Goal: Answer question/provide support

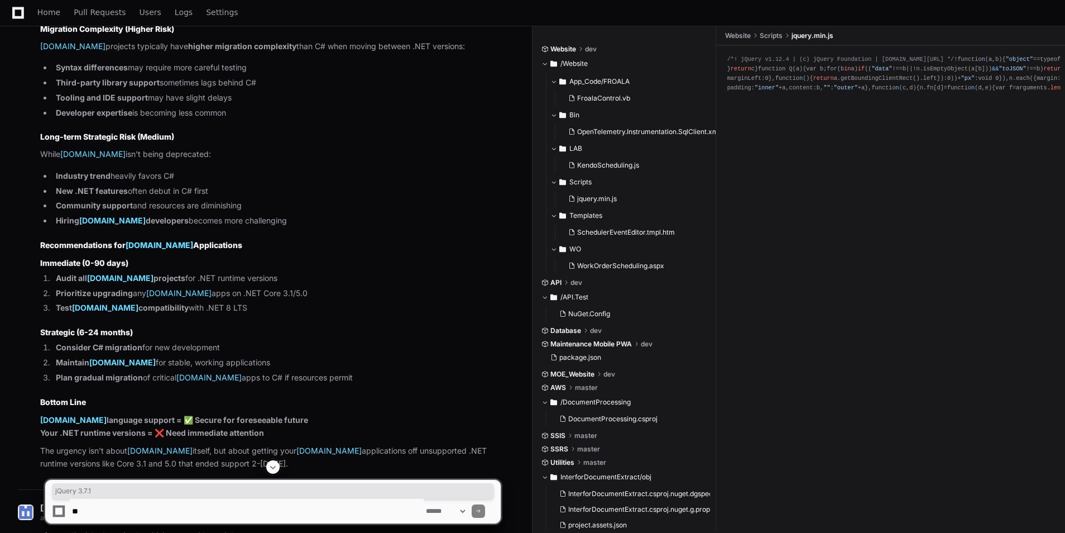
scroll to position [4819, 0]
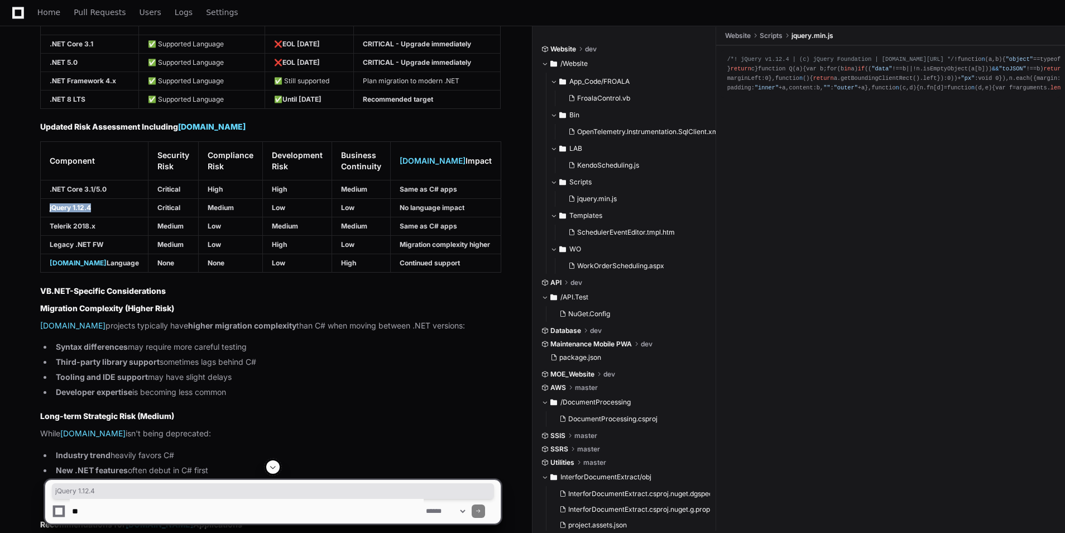
drag, startPoint x: 95, startPoint y: 202, endPoint x: 46, endPoint y: 203, distance: 49.1
click at [46, 203] on td "jQuery 1.12.4" at bounding box center [95, 208] width 108 height 18
copy strong "jQuery 1.12.4"
click at [172, 513] on textarea at bounding box center [247, 511] width 354 height 25
paste textarea "**********"
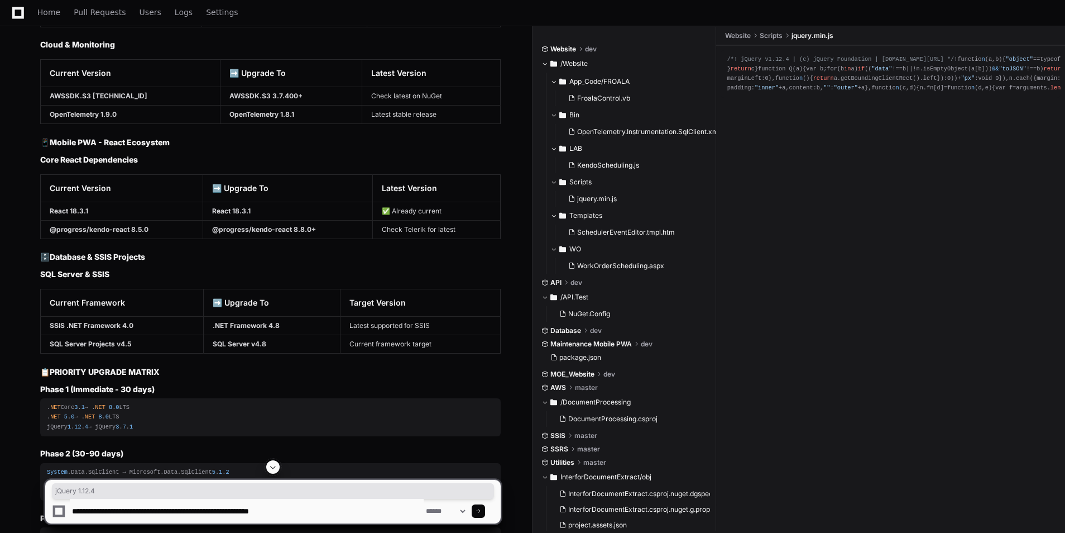
scroll to position [6382, 0]
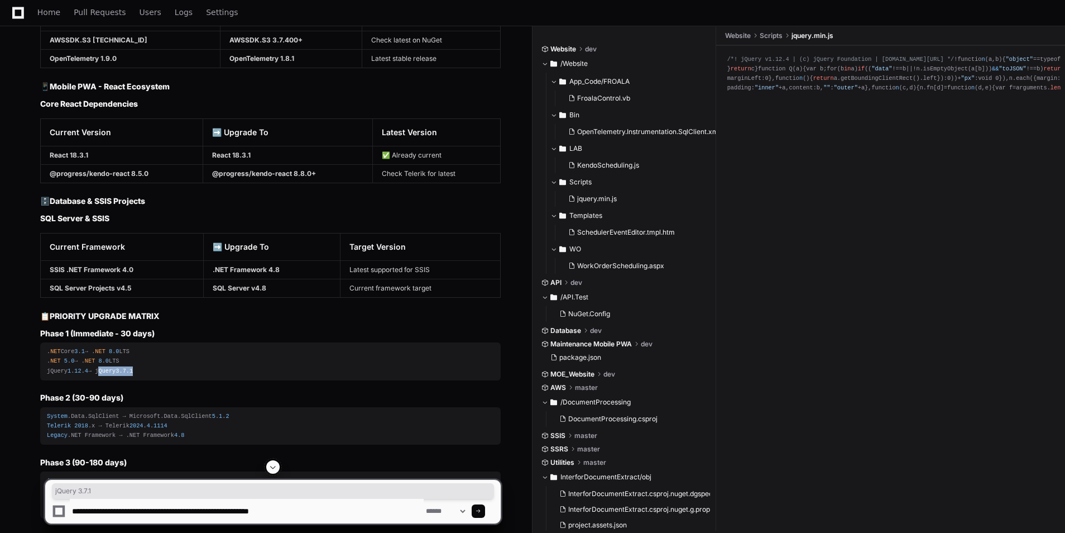
drag, startPoint x: 98, startPoint y: 386, endPoint x: 145, endPoint y: 381, distance: 47.1
click at [145, 375] on div ". NET Core 3 . 1 → . NET 8 . 0 LTS . NET 5 . 0 → . NET 8 . 0 LTS jQuery 1 . 12 …" at bounding box center [270, 361] width 447 height 28
copy div "jQuery 3 . 7 . 1"
click at [345, 503] on textarea at bounding box center [247, 511] width 354 height 25
paste textarea "**********"
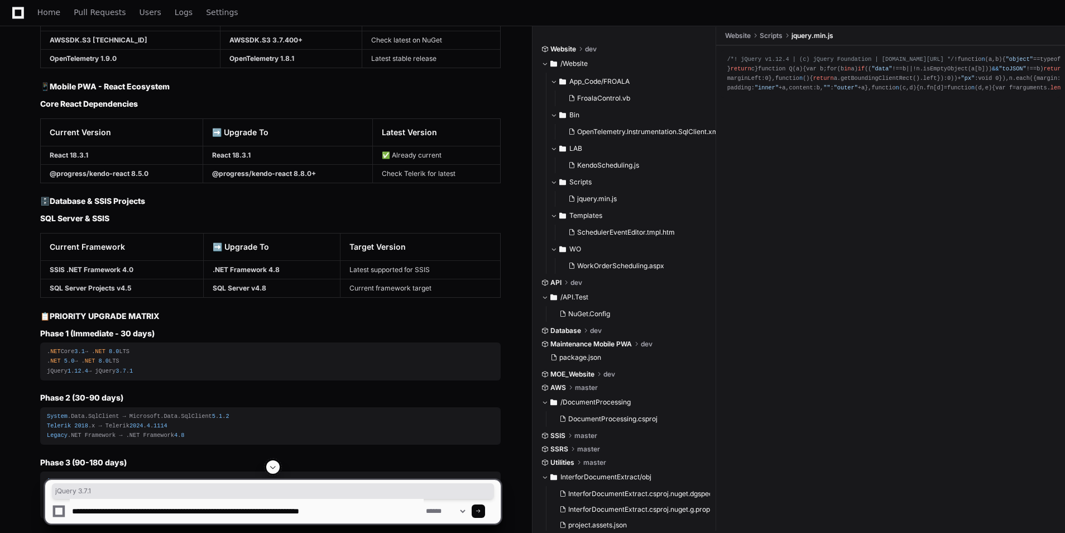
paste textarea "**********"
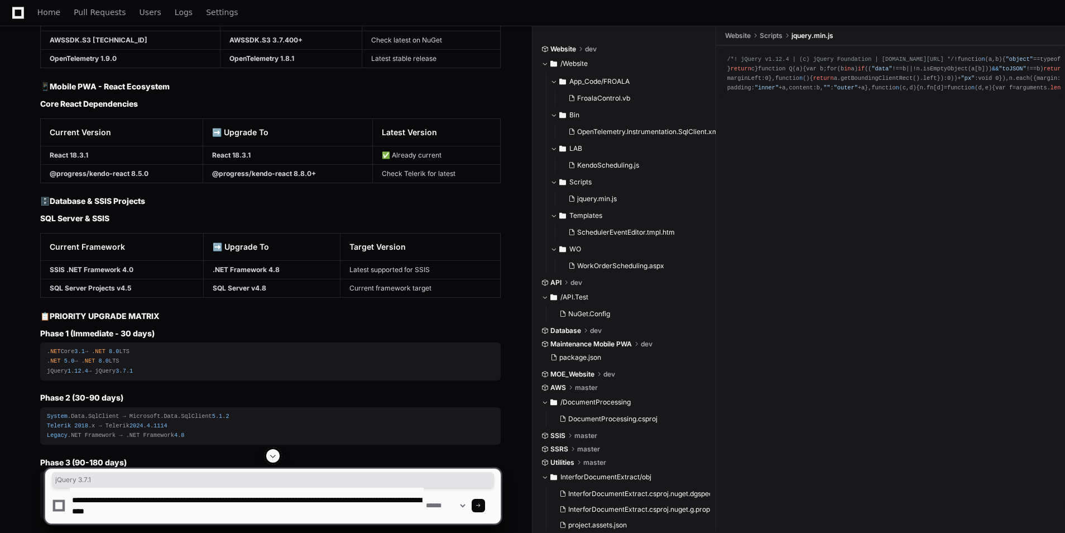
type textarea "**********"
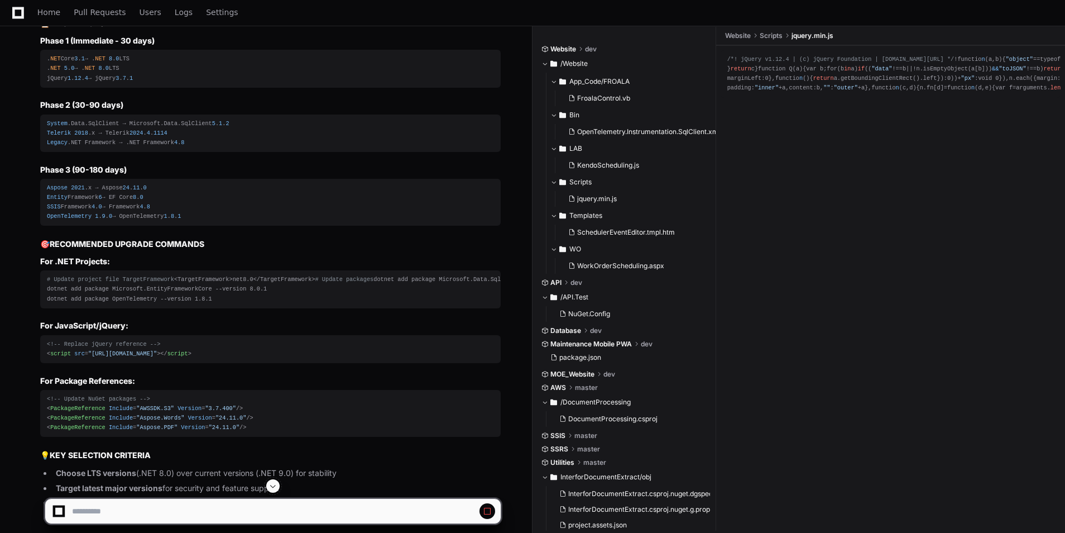
click at [274, 486] on span at bounding box center [273, 485] width 9 height 9
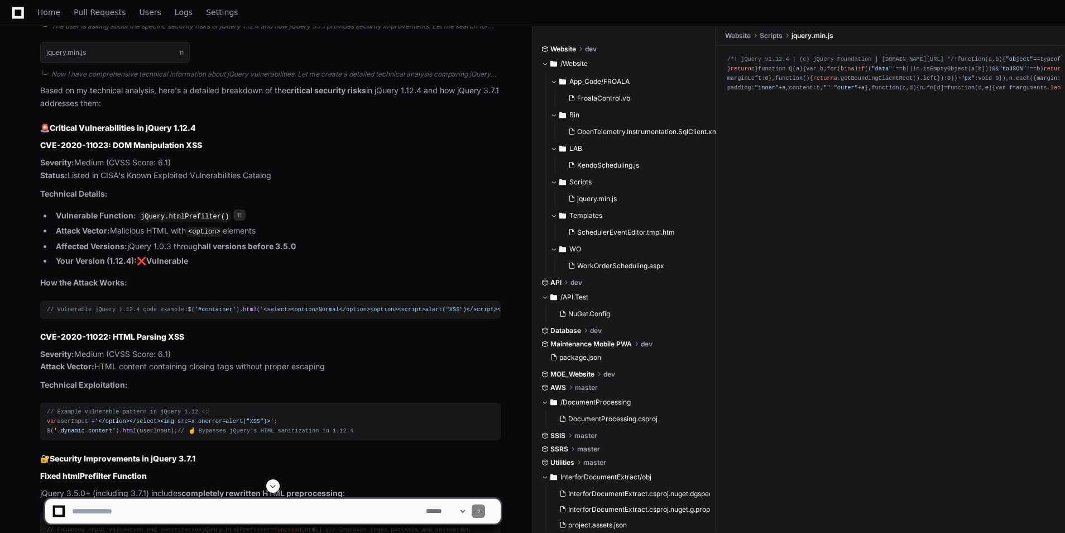
scroll to position [7472, 0]
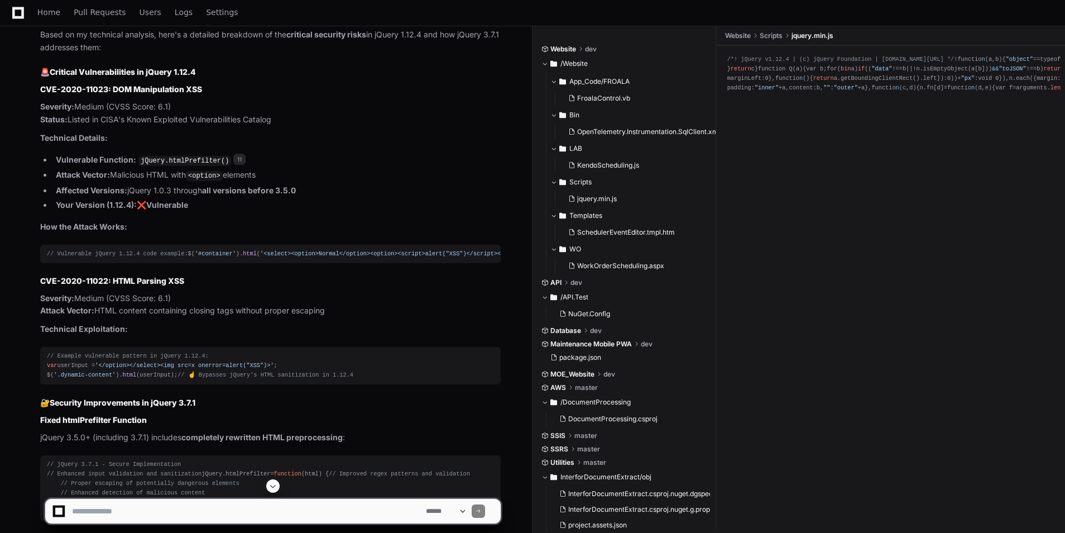
drag, startPoint x: 213, startPoint y: 207, endPoint x: 162, endPoint y: 226, distance: 54.2
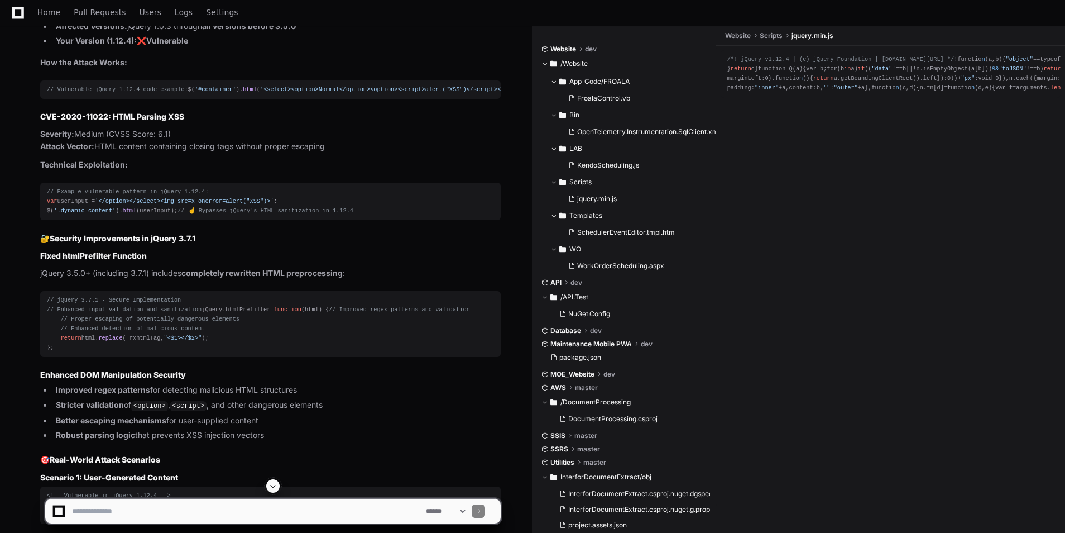
scroll to position [7528, 0]
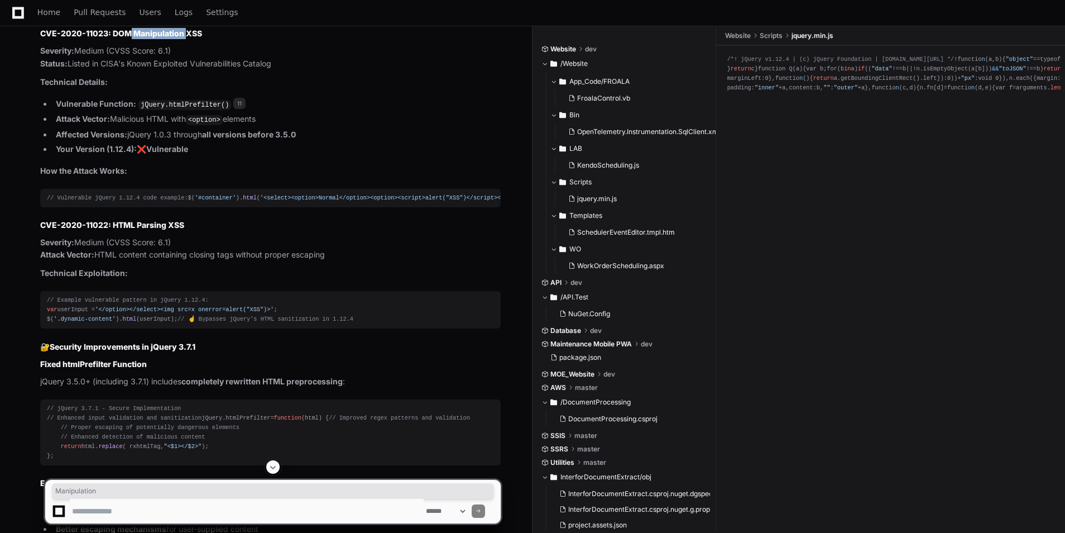
drag, startPoint x: 156, startPoint y: 84, endPoint x: 188, endPoint y: 83, distance: 31.8
click at [188, 38] on strong "CVE-2020-11023: DOM Manipulation XSS" at bounding box center [121, 32] width 162 height 9
click at [360, 89] on p "Technical Details:" at bounding box center [270, 82] width 461 height 13
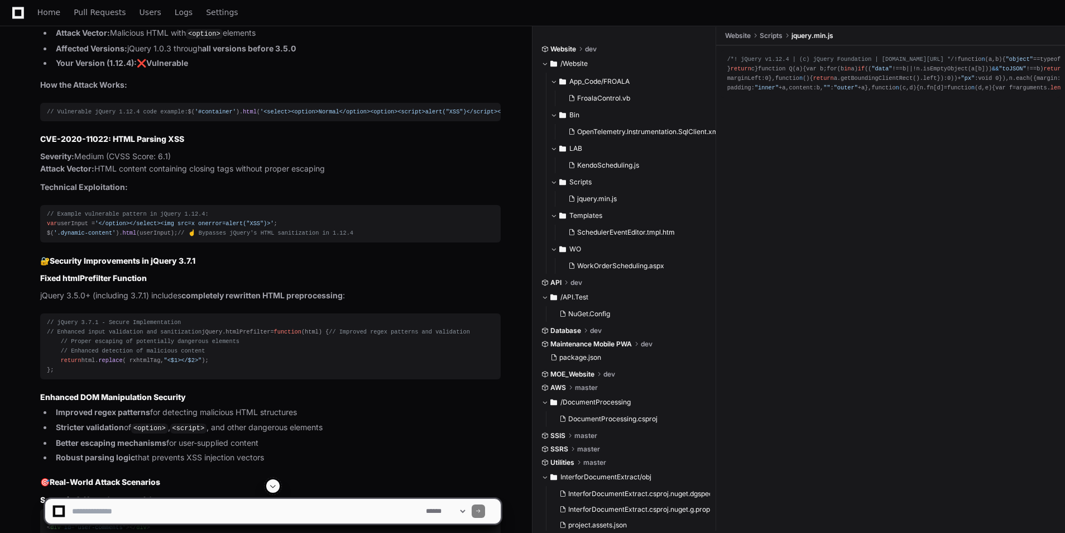
scroll to position [7640, 0]
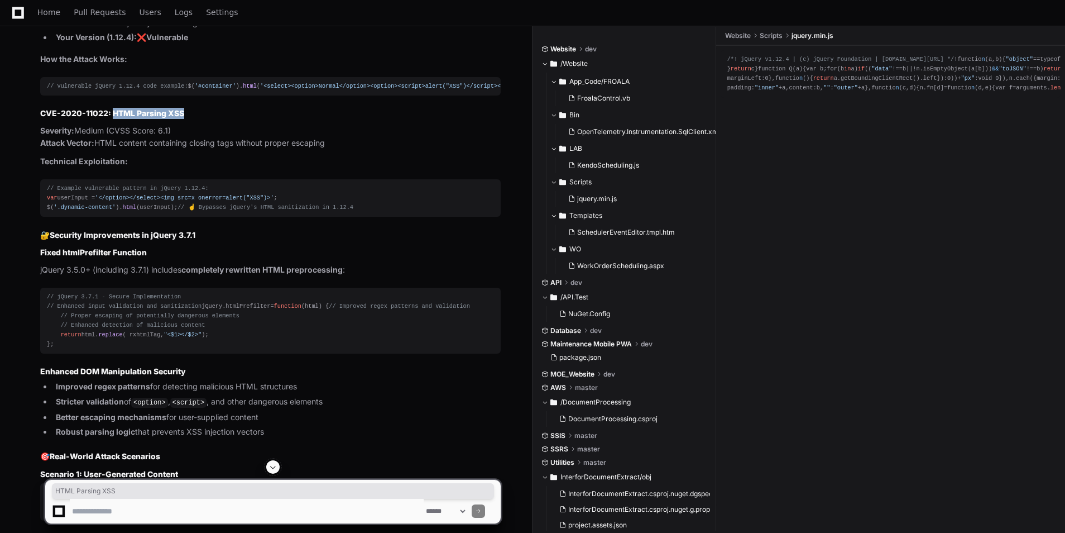
click at [200, 119] on h3 "CVE-2020-11022: HTML Parsing XSS" at bounding box center [270, 113] width 461 height 11
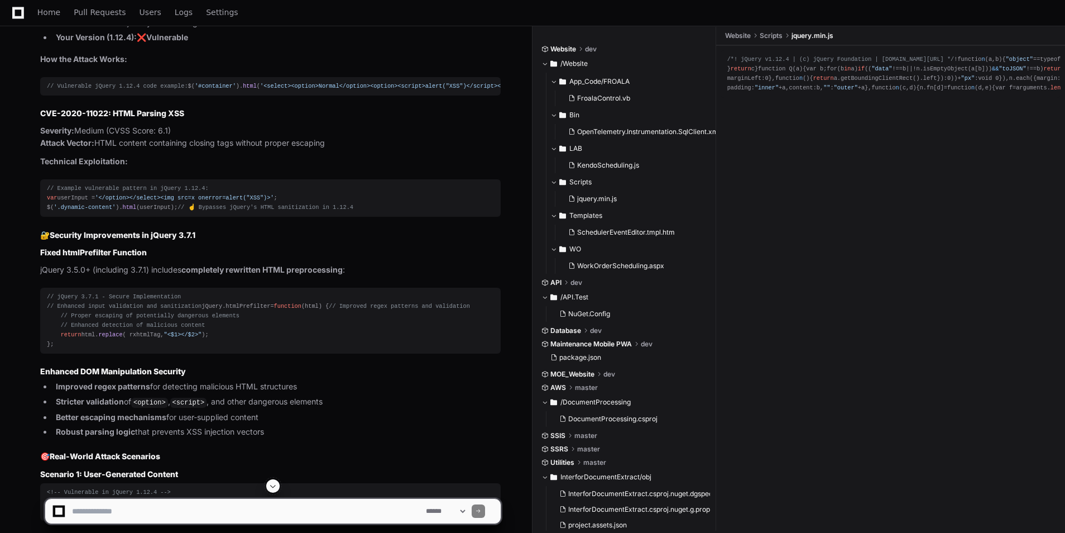
click at [353, 212] on div "// Example vulnerable pattern in jQuery 1.12.4: var userInput = '</option></sel…" at bounding box center [270, 198] width 447 height 28
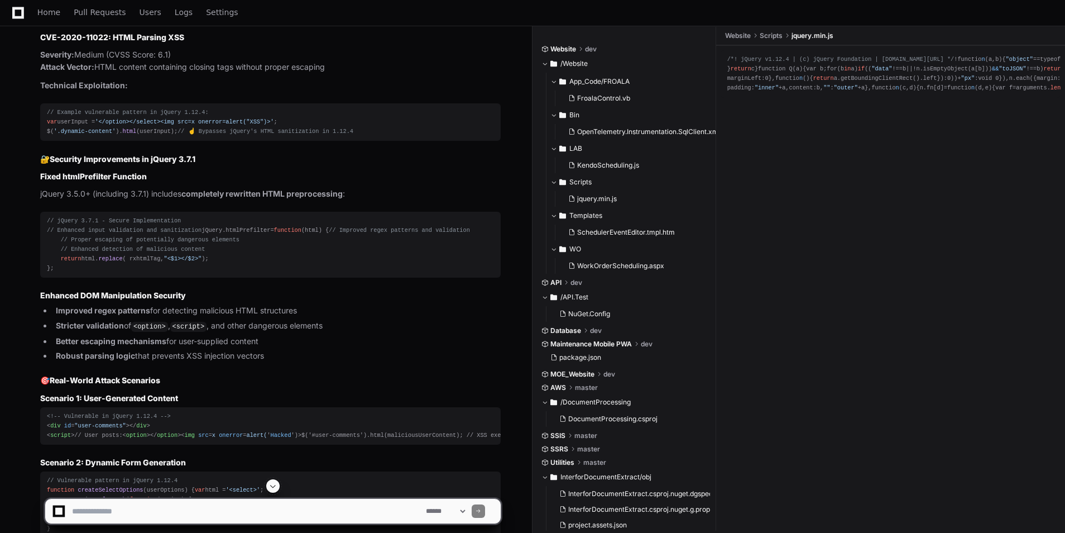
scroll to position [7807, 0]
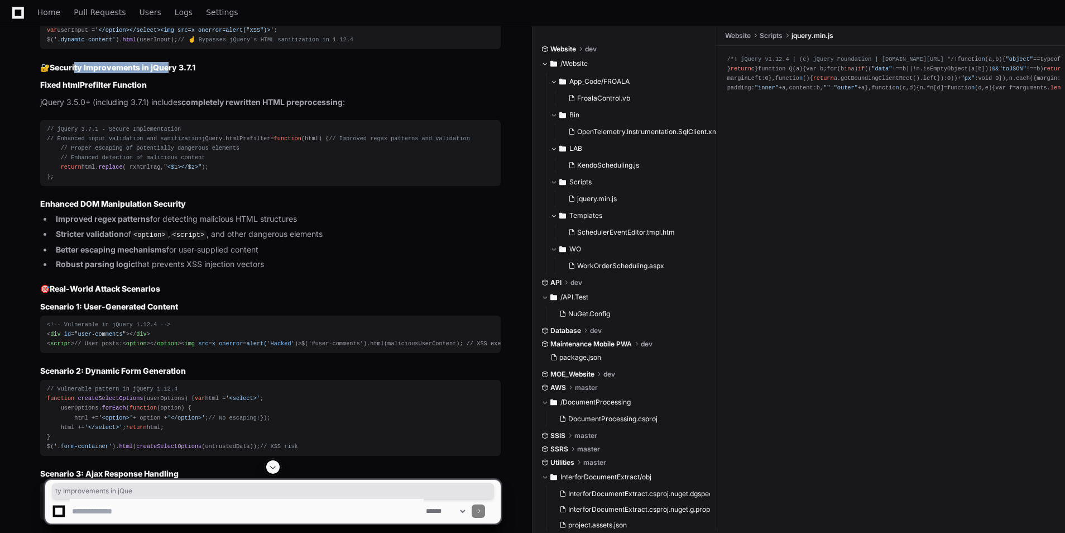
click at [172, 143] on article "Based on my technical analysis, here's a detailed breakdown of the critical sec…" at bounding box center [270, 543] width 461 height 1698
drag, startPoint x: 125, startPoint y: 229, endPoint x: 180, endPoint y: 225, distance: 54.9
click at [180, 182] on div "// jQuery 3.7.1 - Secure Implementation // Enhanced input validation and saniti…" at bounding box center [270, 153] width 447 height 58
drag, startPoint x: 53, startPoint y: 262, endPoint x: 207, endPoint y: 262, distance: 153.5
click at [207, 182] on div "// jQuery 3.7.1 - Secure Implementation // Enhanced input validation and saniti…" at bounding box center [270, 153] width 447 height 58
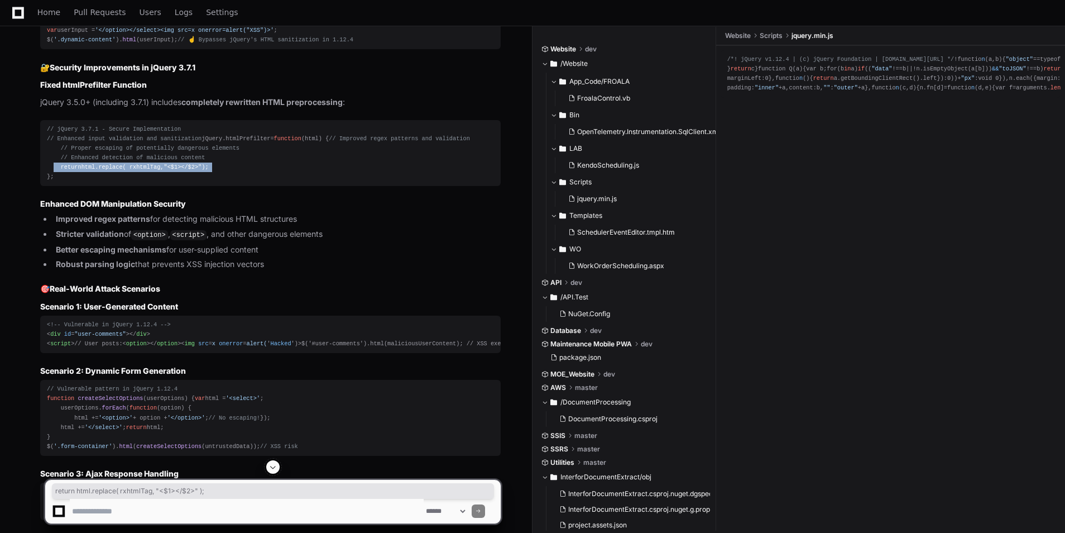
scroll to position [7919, 0]
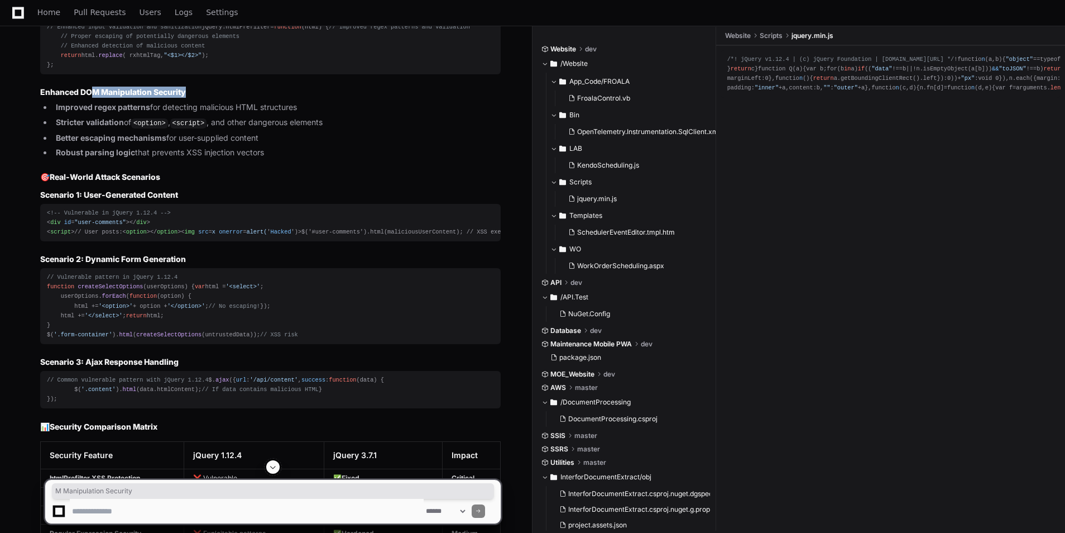
click at [198, 98] on h3 "Enhanced DOM Manipulation Security" at bounding box center [270, 92] width 461 height 11
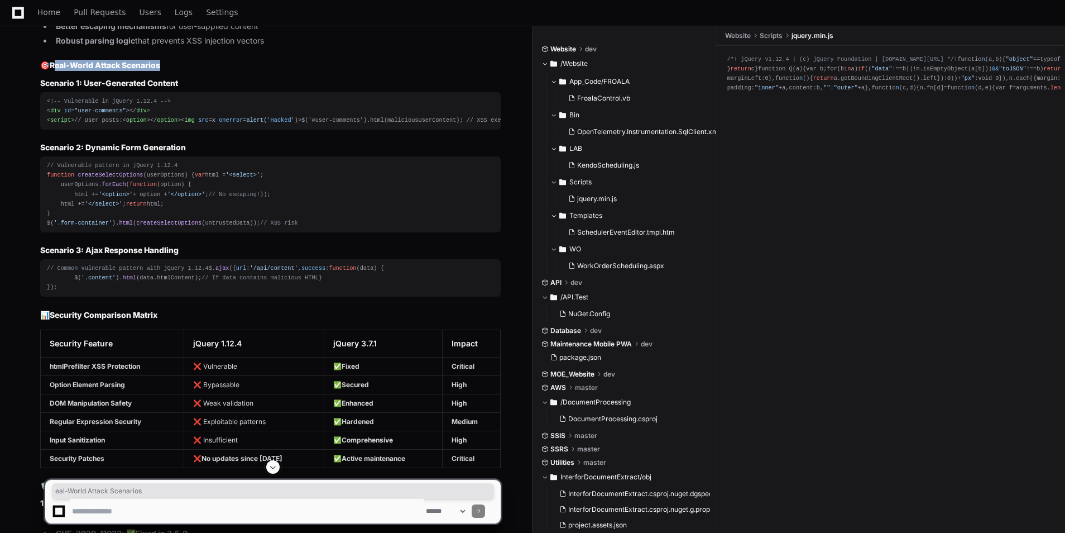
drag, startPoint x: 151, startPoint y: 167, endPoint x: 179, endPoint y: 167, distance: 27.4
click at [179, 71] on h2 "🎯 Real-World Attack Scenarios" at bounding box center [270, 65] width 461 height 11
click at [353, 125] on div "<!-- Vulnerable in jQuery 1.12.4 --> < div id = "user-comments" > </ div > < sc…" at bounding box center [270, 111] width 447 height 28
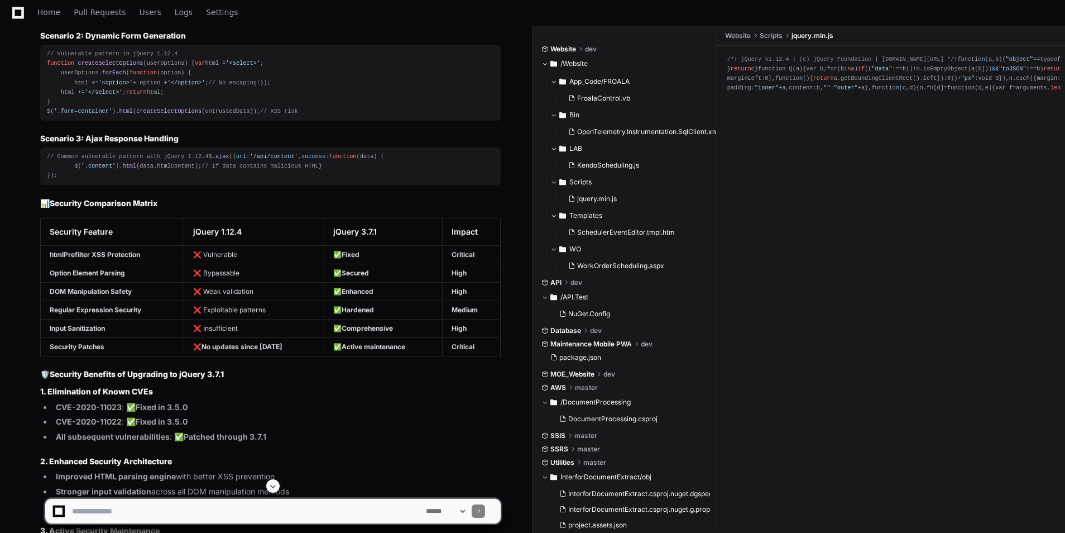
scroll to position [8365, 0]
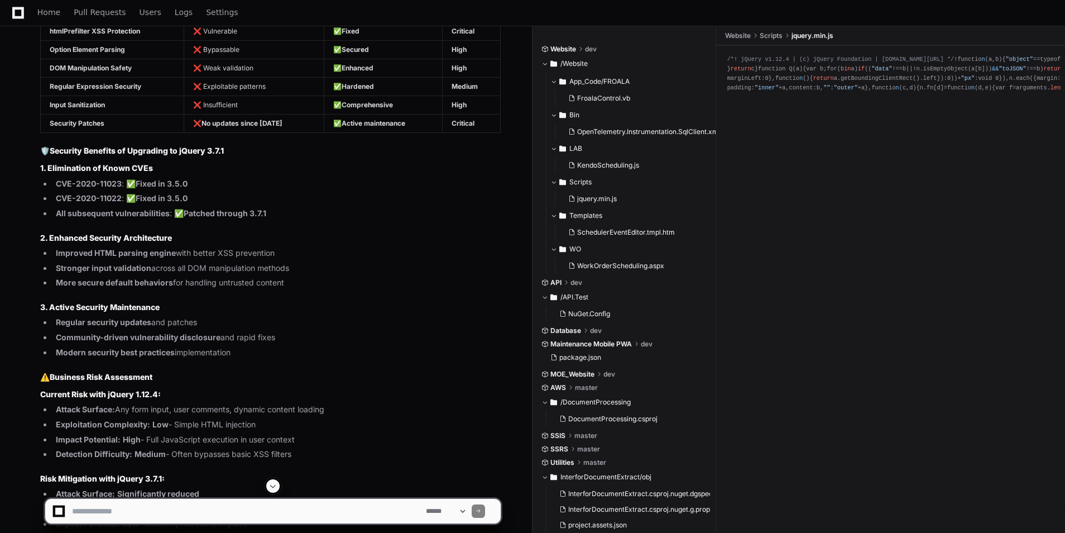
click at [108, 497] on app-app-chat-input "**********" at bounding box center [273, 501] width 457 height 45
click at [103, 519] on textarea at bounding box center [247, 511] width 354 height 25
click at [185, 510] on textarea at bounding box center [247, 511] width 354 height 25
click at [235, 513] on textarea at bounding box center [247, 511] width 354 height 25
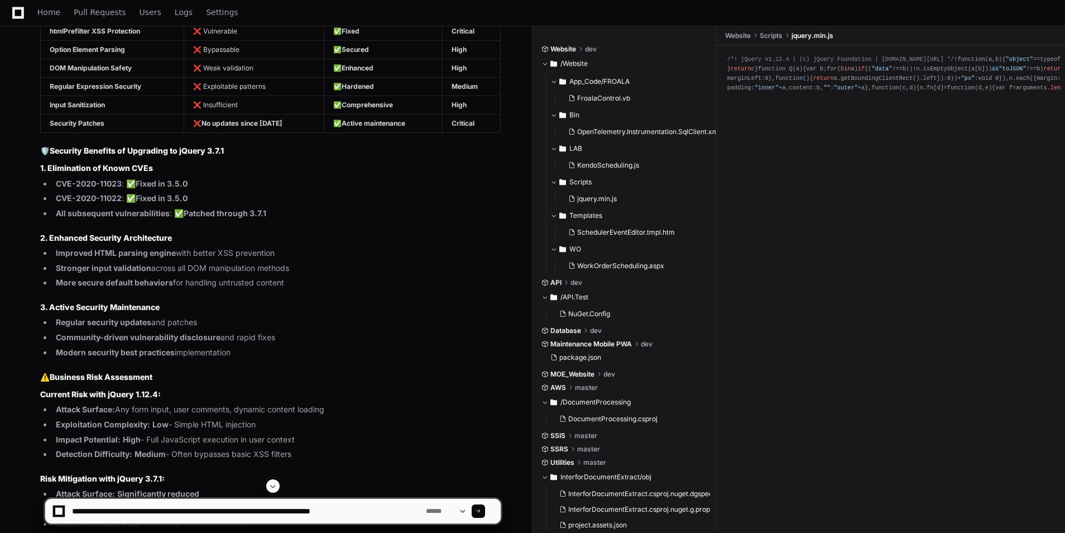
click at [331, 510] on textarea at bounding box center [247, 511] width 354 height 25
drag, startPoint x: 321, startPoint y: 509, endPoint x: 389, endPoint y: 509, distance: 67.6
click at [389, 509] on textarea at bounding box center [247, 511] width 354 height 25
type textarea "**********"
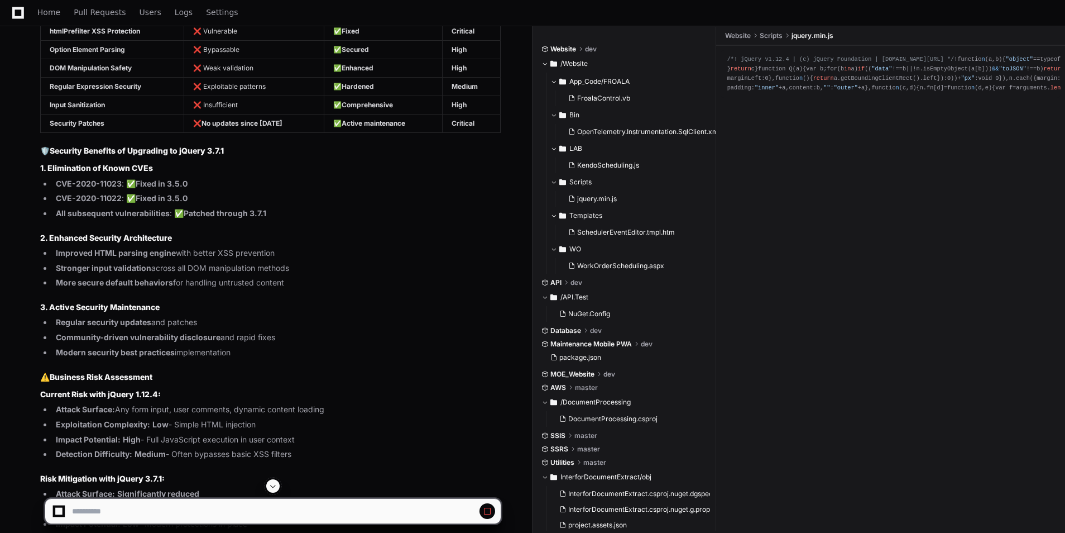
scroll to position [8700, 0]
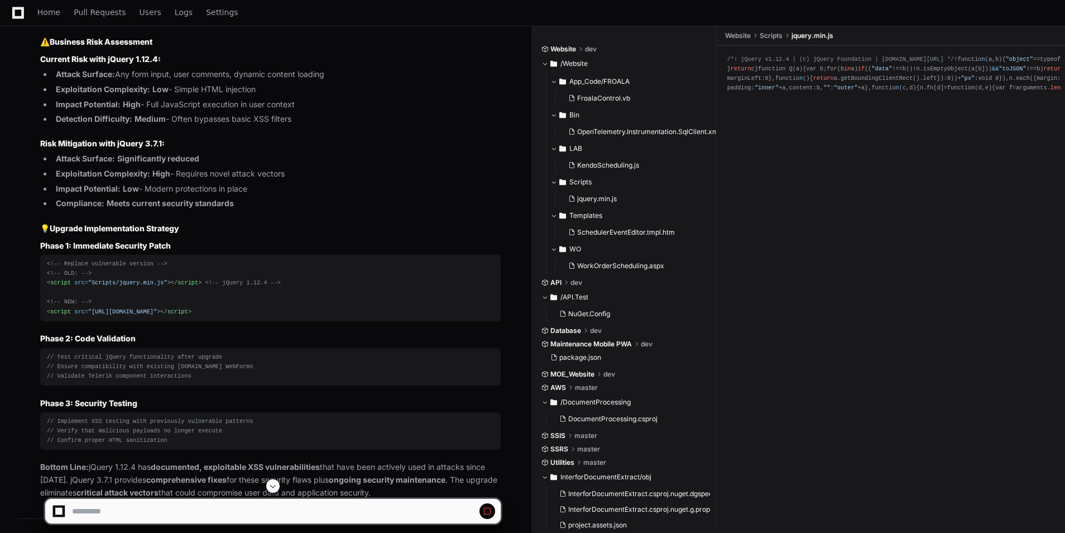
click at [273, 486] on span at bounding box center [273, 485] width 9 height 9
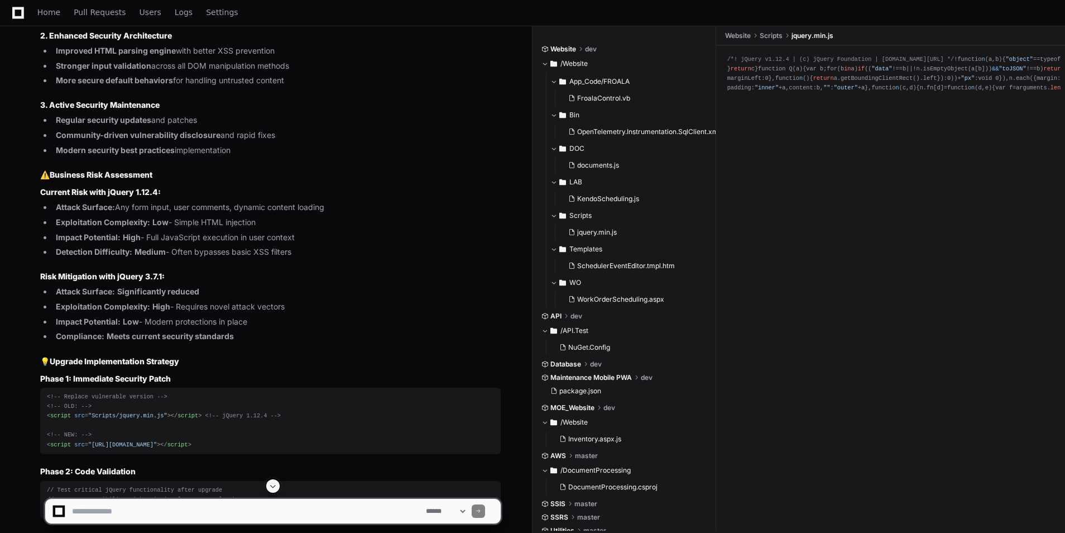
scroll to position [8400, 0]
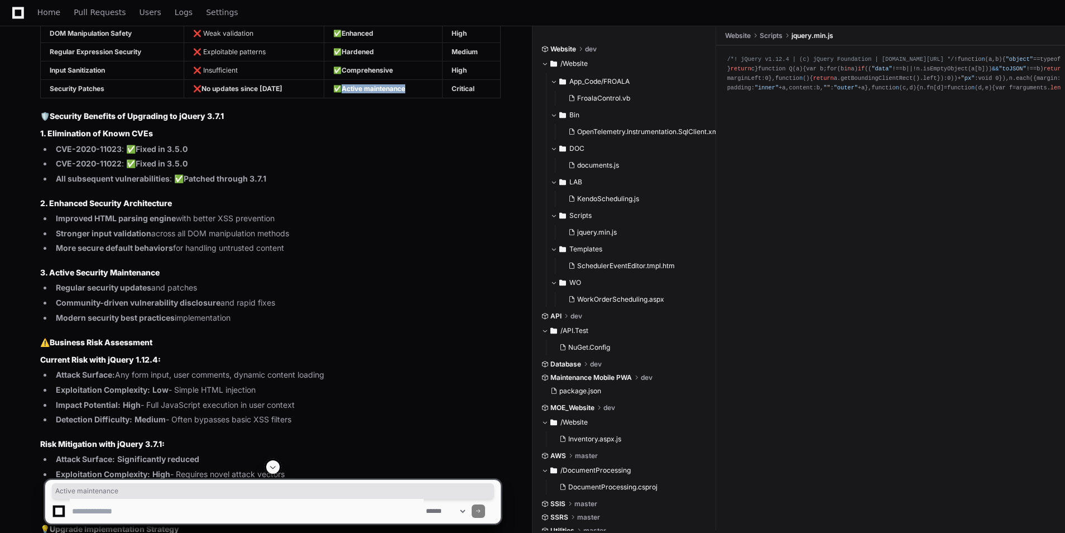
drag, startPoint x: 410, startPoint y: 284, endPoint x: 336, endPoint y: 286, distance: 74.3
click at [336, 98] on td "✅ Active maintenance" at bounding box center [383, 88] width 118 height 18
drag, startPoint x: 336, startPoint y: 286, endPoint x: 342, endPoint y: 330, distance: 44.0
click at [342, 139] on h3 "1. Elimination of Known CVEs" at bounding box center [270, 133] width 461 height 11
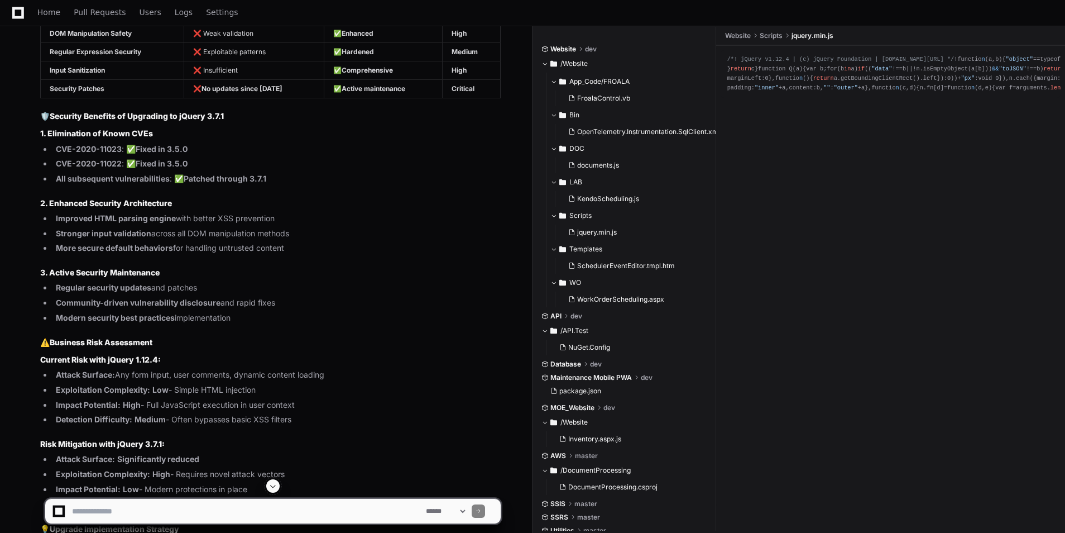
click at [342, 139] on h3 "1. Elimination of Known CVEs" at bounding box center [270, 133] width 461 height 11
click at [383, 156] on li "CVE-2020-11023 : ✅ Fixed in 3.5.0" at bounding box center [276, 149] width 448 height 13
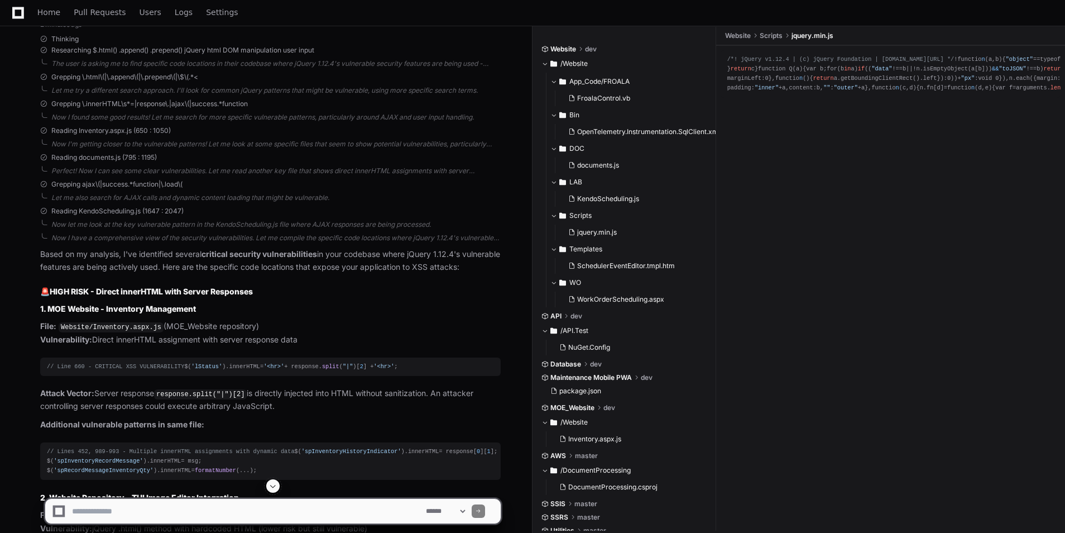
scroll to position [9405, 0]
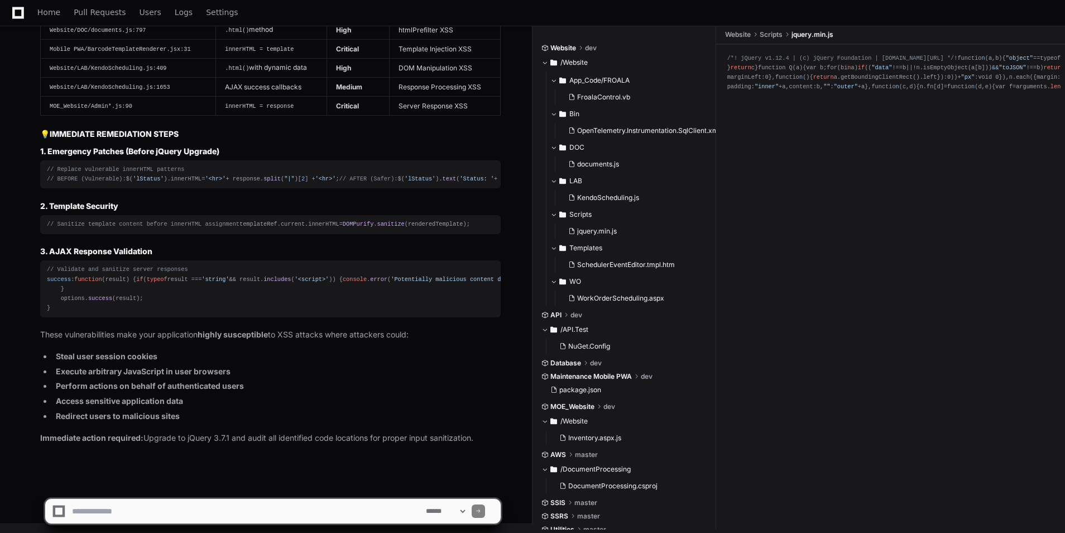
scroll to position [10998, 0]
